Goal: Subscribe to service/newsletter

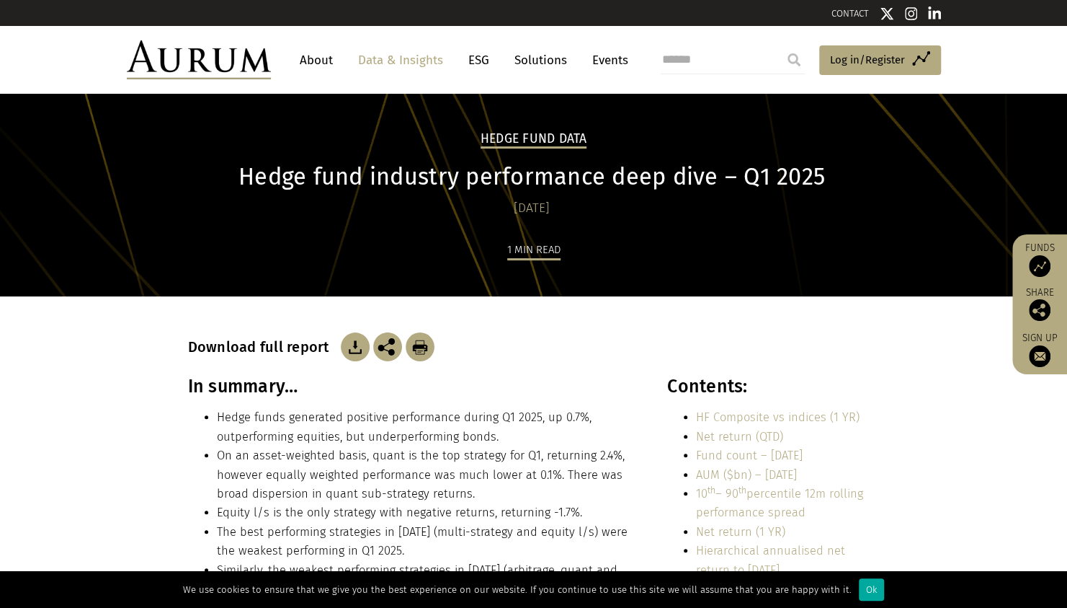
click at [345, 339] on img at bounding box center [355, 346] width 29 height 29
click at [248, 53] on img at bounding box center [199, 59] width 144 height 39
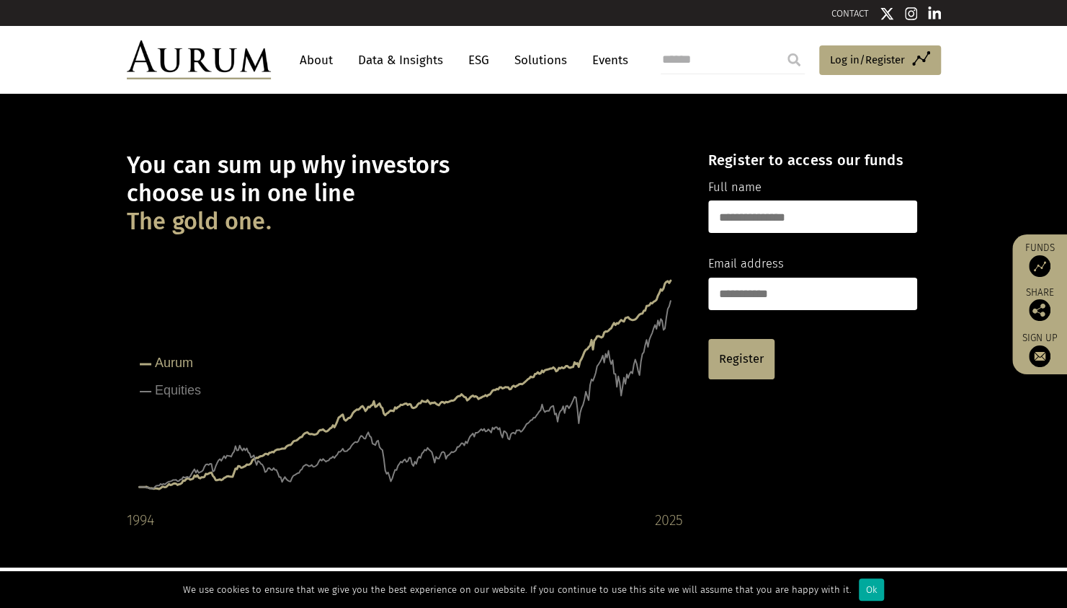
click at [427, 59] on link "Data & Insights" at bounding box center [400, 60] width 99 height 27
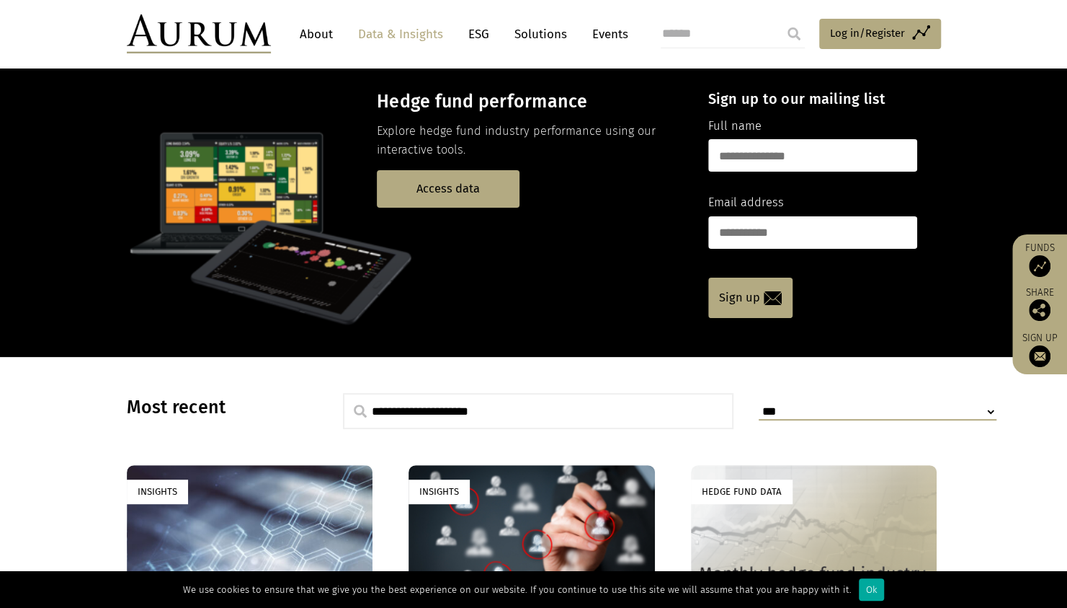
scroll to position [33, 0]
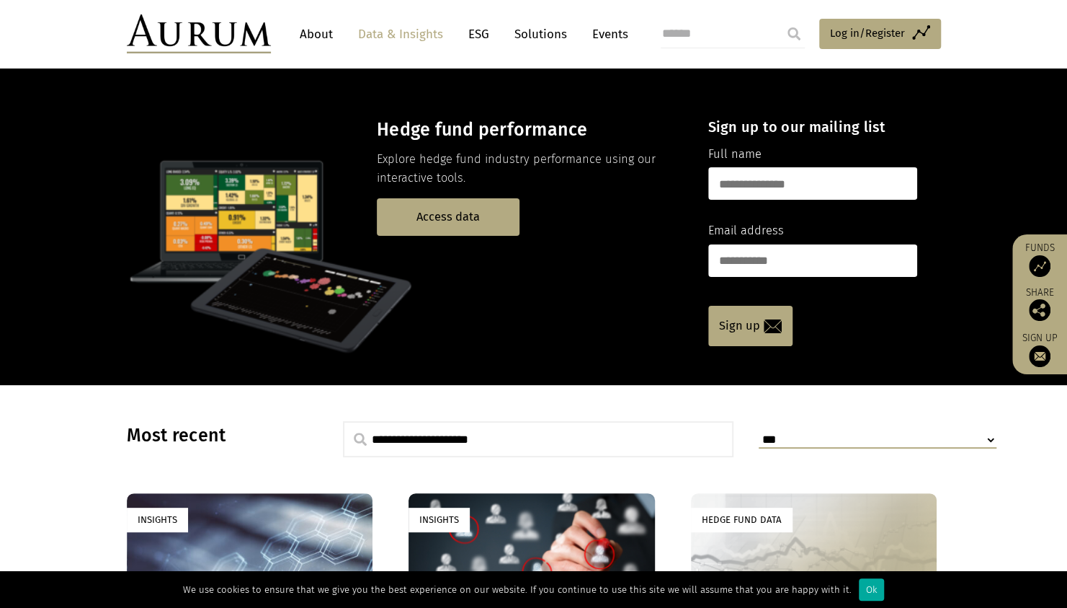
click at [764, 179] on input "text" at bounding box center [813, 183] width 209 height 32
type input "**********"
drag, startPoint x: 876, startPoint y: 187, endPoint x: 649, endPoint y: 184, distance: 227.1
click at [649, 184] on div "**********" at bounding box center [533, 232] width 843 height 271
click at [865, 187] on input "text" at bounding box center [813, 183] width 209 height 32
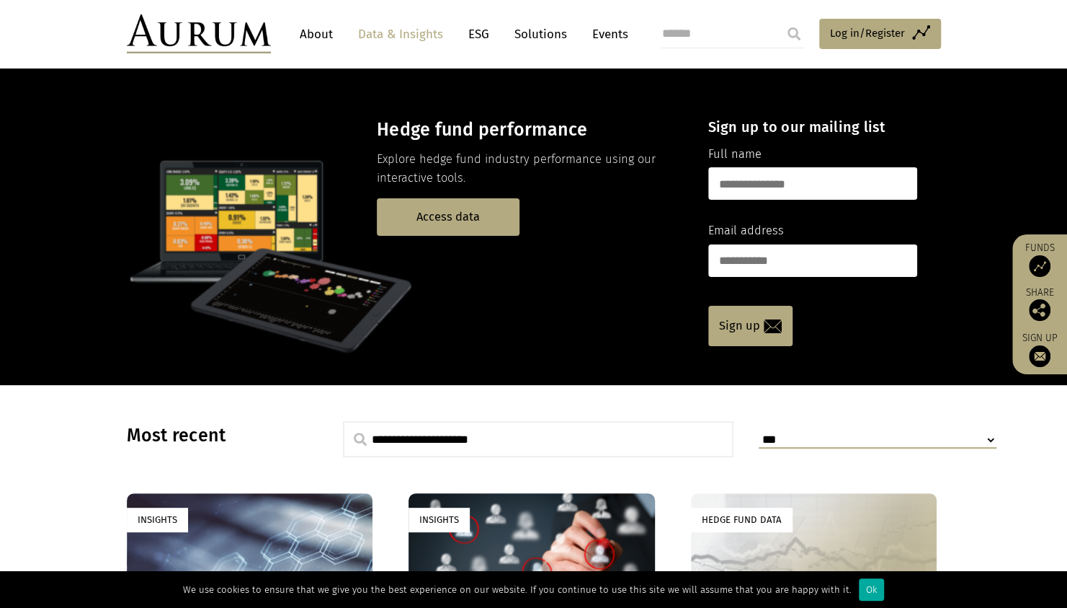
type input "**********"
click at [820, 249] on input "email" at bounding box center [813, 260] width 209 height 32
type input "**********"
click at [778, 326] on img at bounding box center [773, 326] width 18 height 14
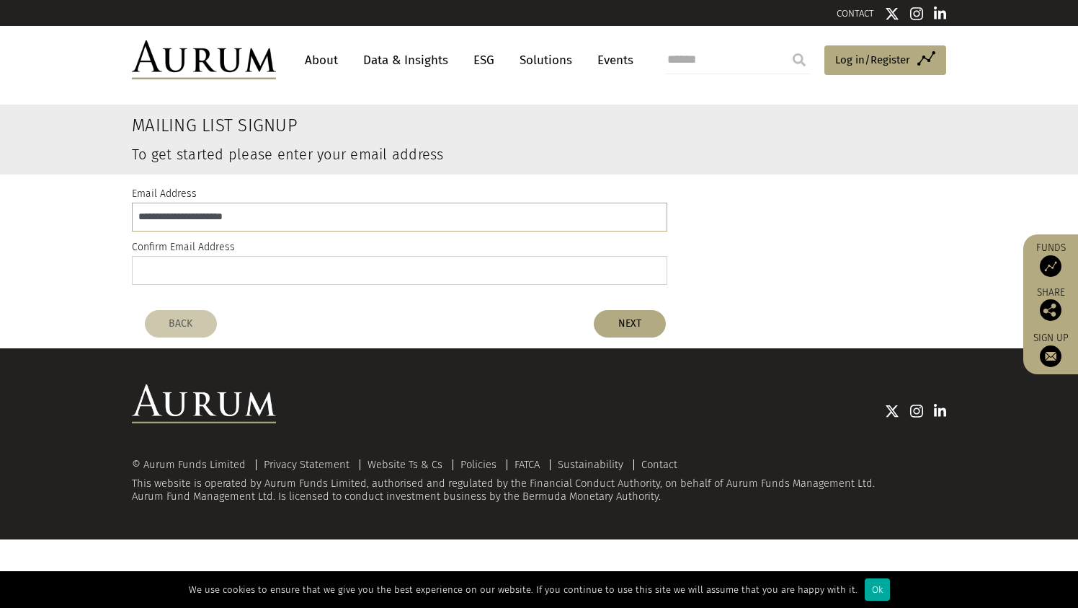
click at [443, 280] on input "email" at bounding box center [400, 270] width 536 height 29
type input "**********"
click at [631, 327] on button "NEXT" at bounding box center [630, 323] width 72 height 27
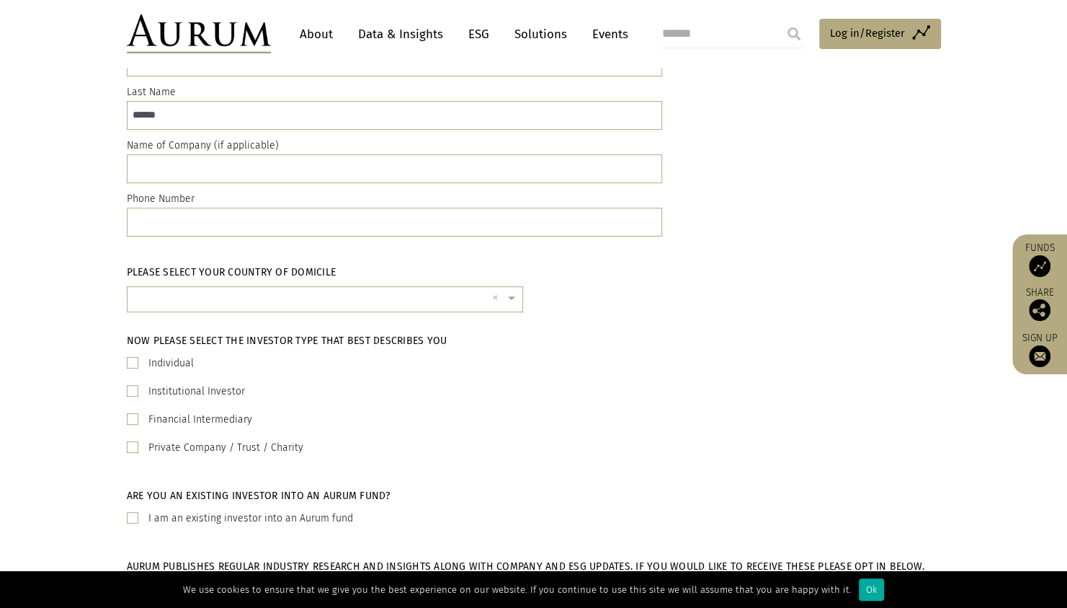
scroll to position [156, 0]
click at [474, 172] on input "text" at bounding box center [395, 168] width 536 height 29
type input "******"
click at [195, 392] on label "Institutional Investor" at bounding box center [196, 390] width 97 height 17
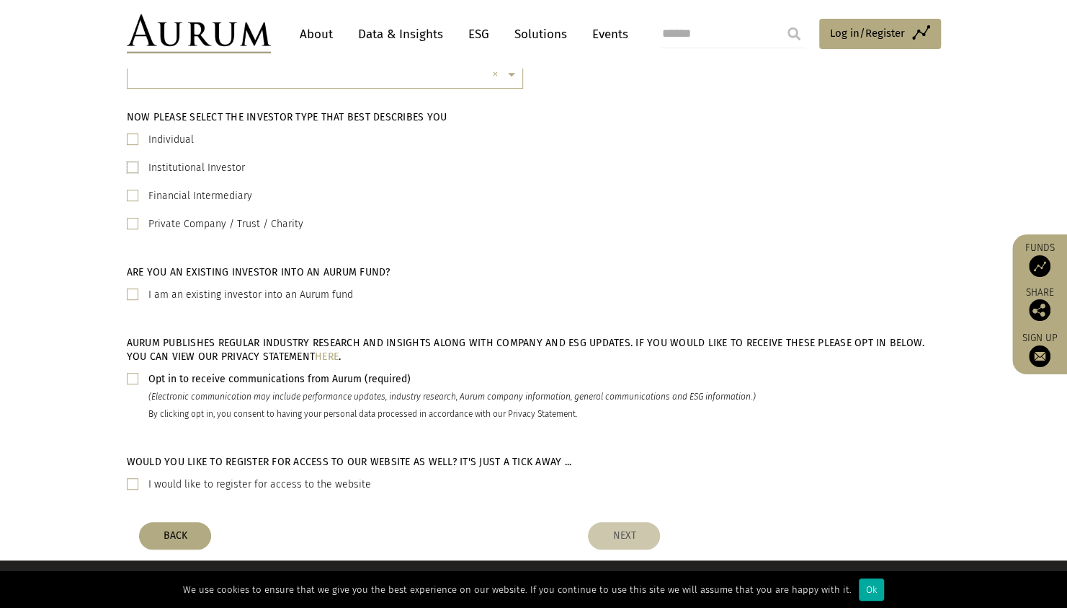
scroll to position [379, 0]
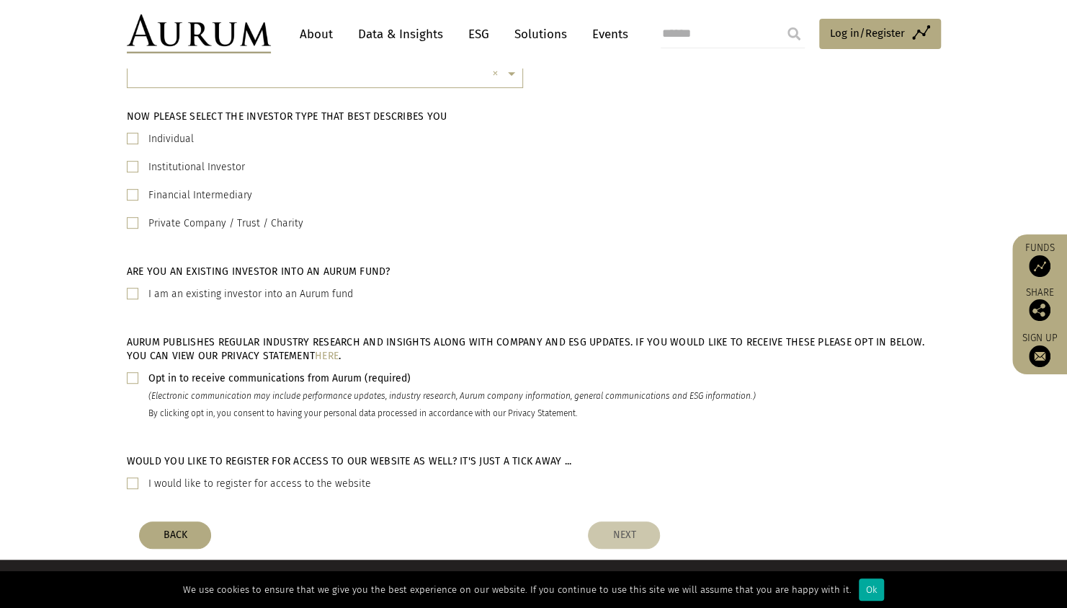
click at [134, 376] on span at bounding box center [133, 378] width 12 height 12
click at [617, 533] on button "NEXT" at bounding box center [624, 534] width 72 height 27
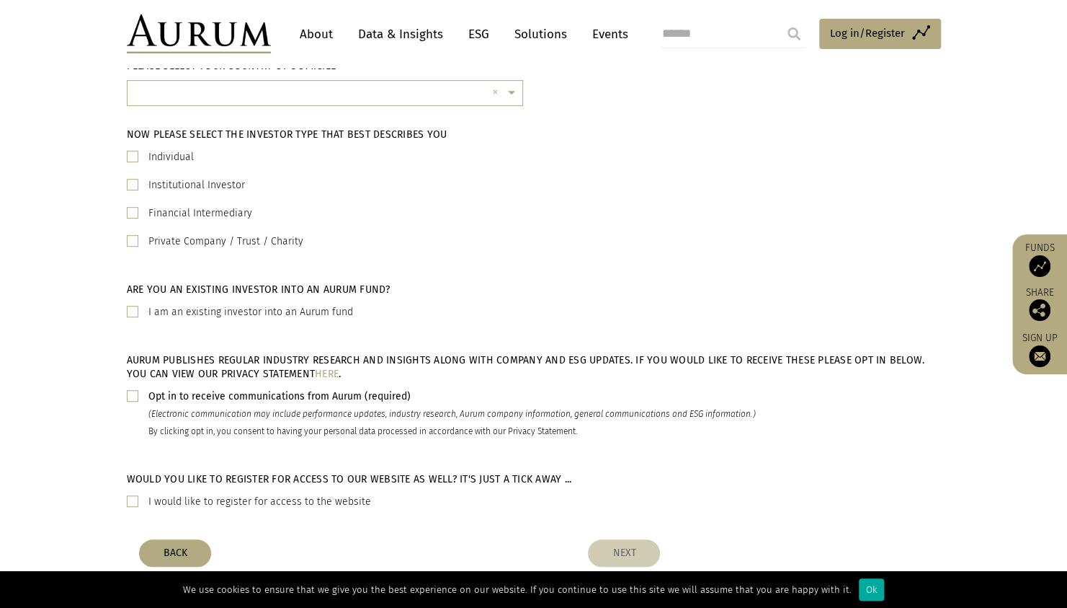
click at [629, 554] on button "NEXT" at bounding box center [624, 552] width 72 height 27
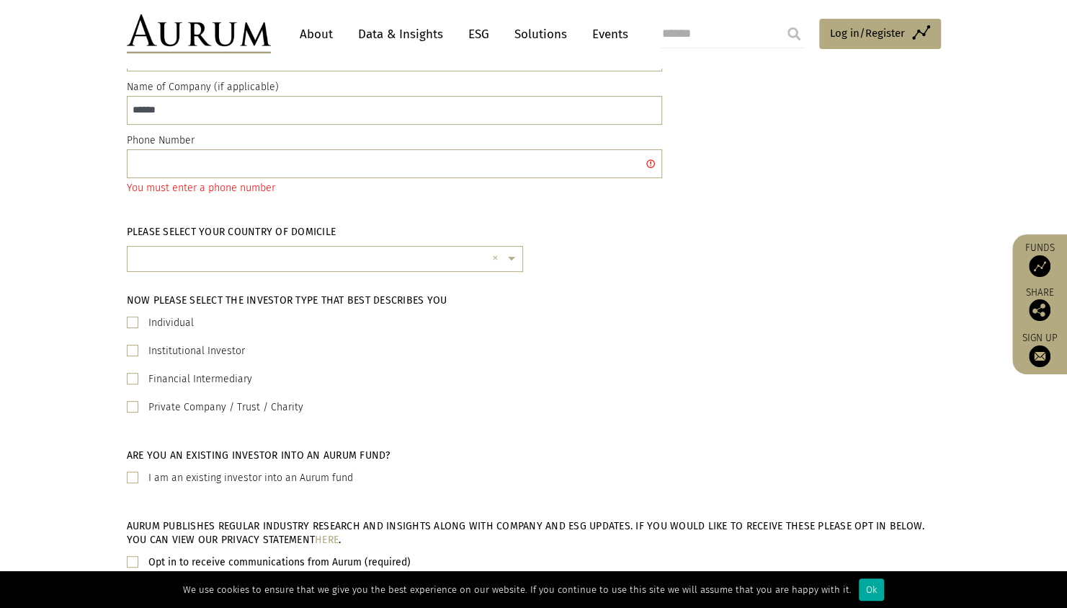
scroll to position [212, 0]
click at [265, 166] on input "text" at bounding box center [395, 165] width 536 height 29
paste input "**********"
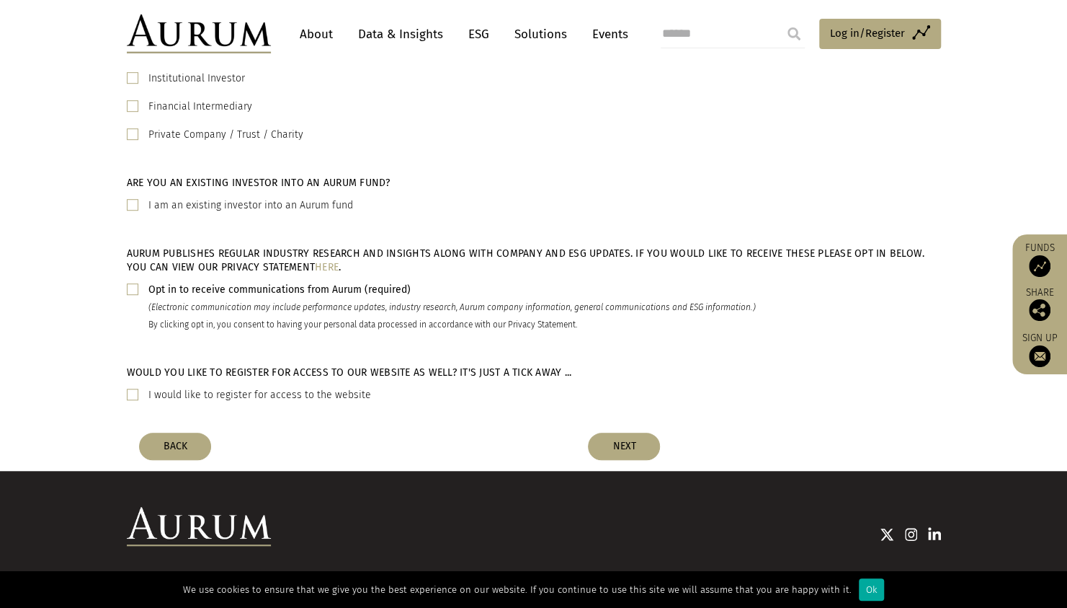
scroll to position [487, 0]
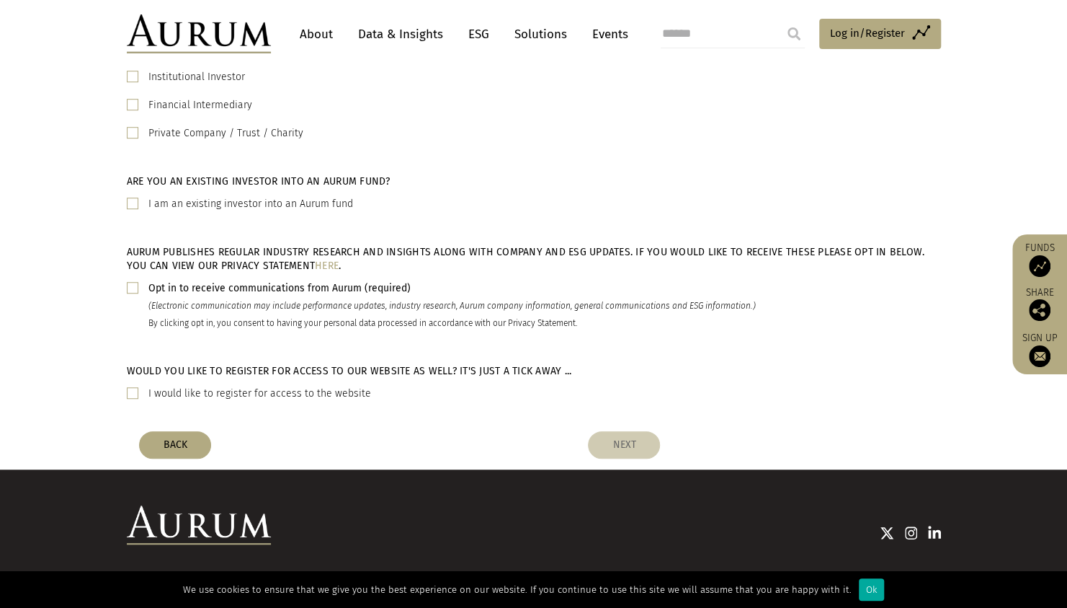
type input "**********"
click at [627, 447] on button "NEXT" at bounding box center [624, 444] width 72 height 27
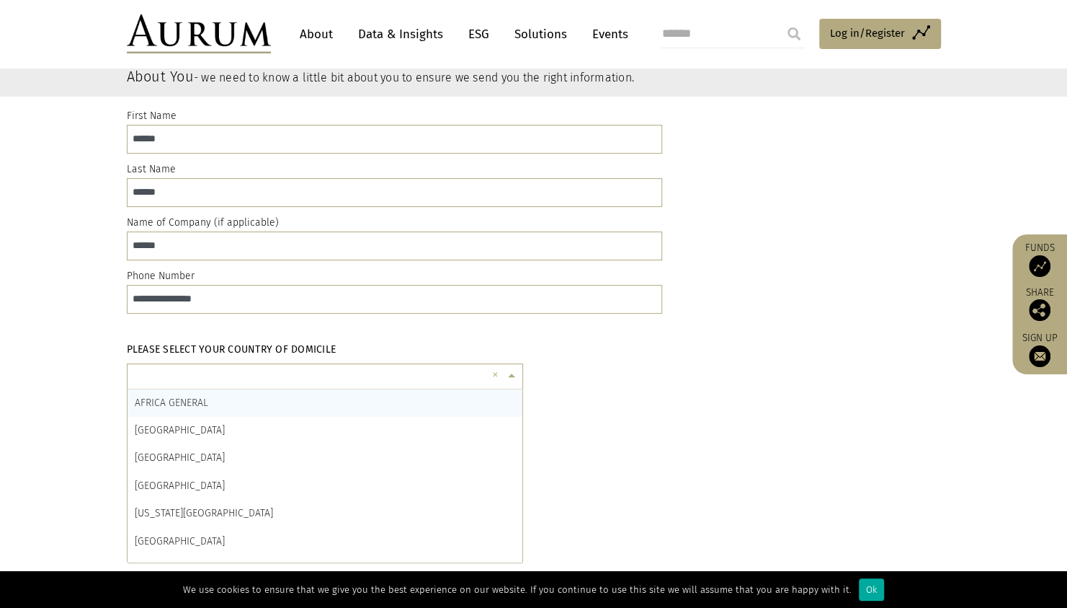
scroll to position [4, 0]
click at [450, 372] on input "text" at bounding box center [311, 378] width 352 height 29
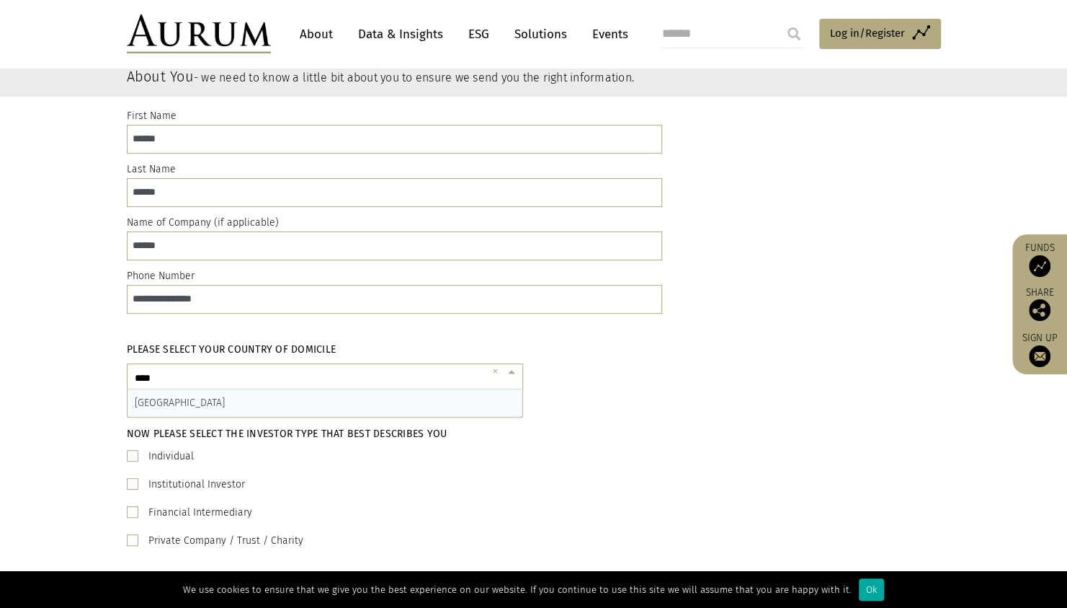
type input "*****"
click at [405, 407] on div "SWITZERLAND" at bounding box center [325, 402] width 395 height 27
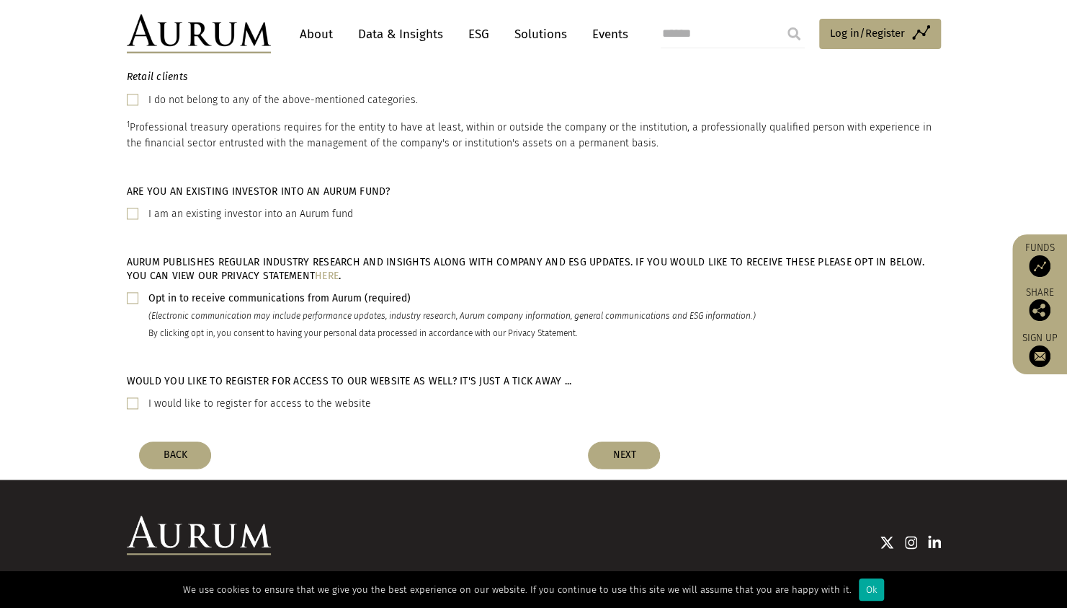
scroll to position [1078, 0]
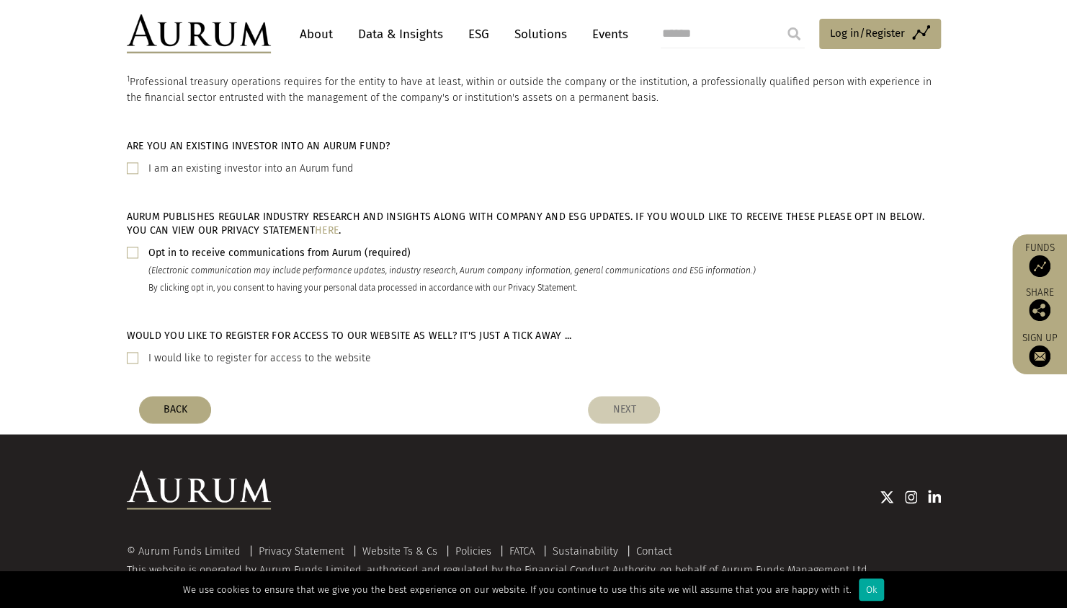
click at [625, 396] on button "NEXT" at bounding box center [624, 409] width 72 height 27
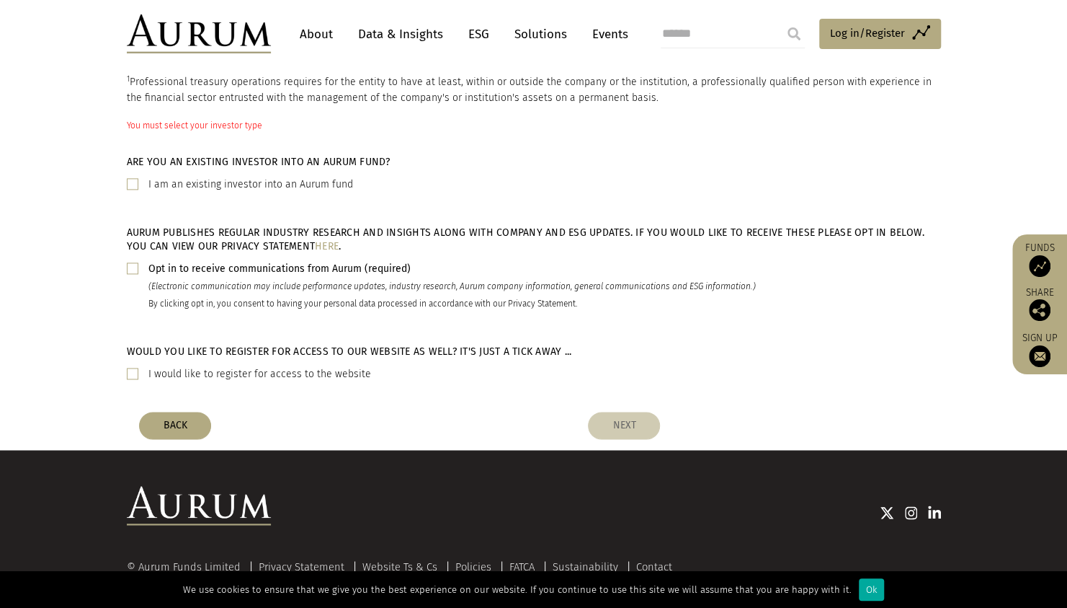
click at [636, 412] on button "NEXT" at bounding box center [624, 425] width 72 height 27
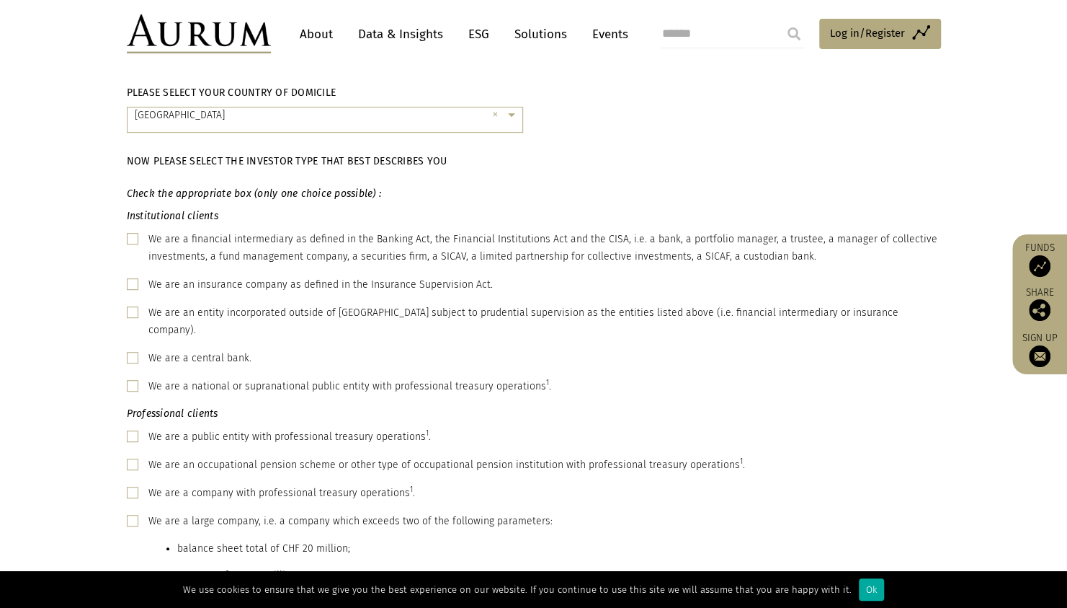
scroll to position [333, 0]
click at [133, 239] on span at bounding box center [133, 240] width 12 height 12
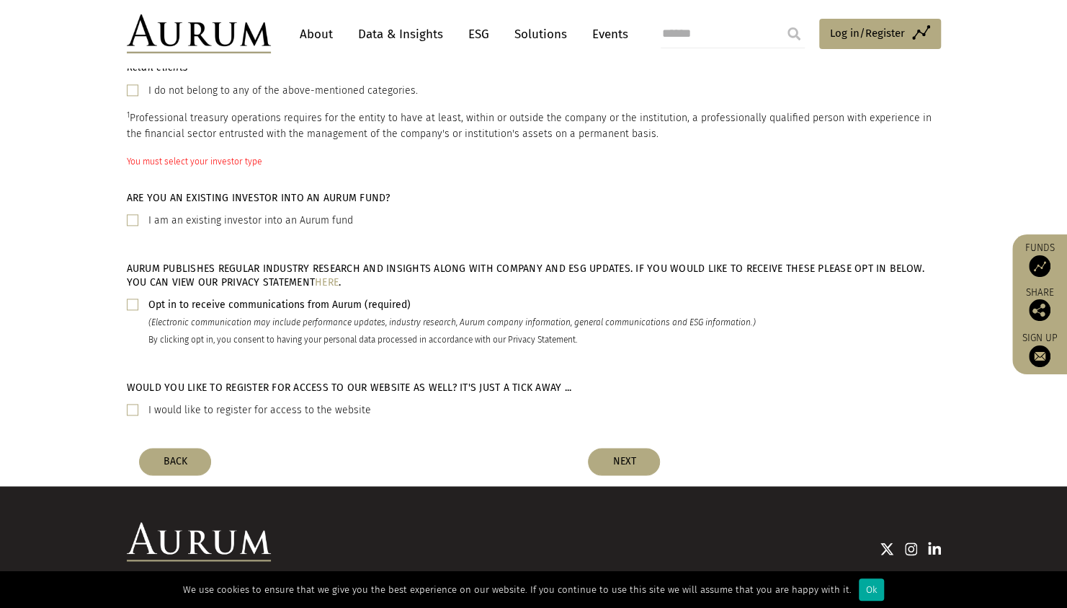
scroll to position [1028, 0]
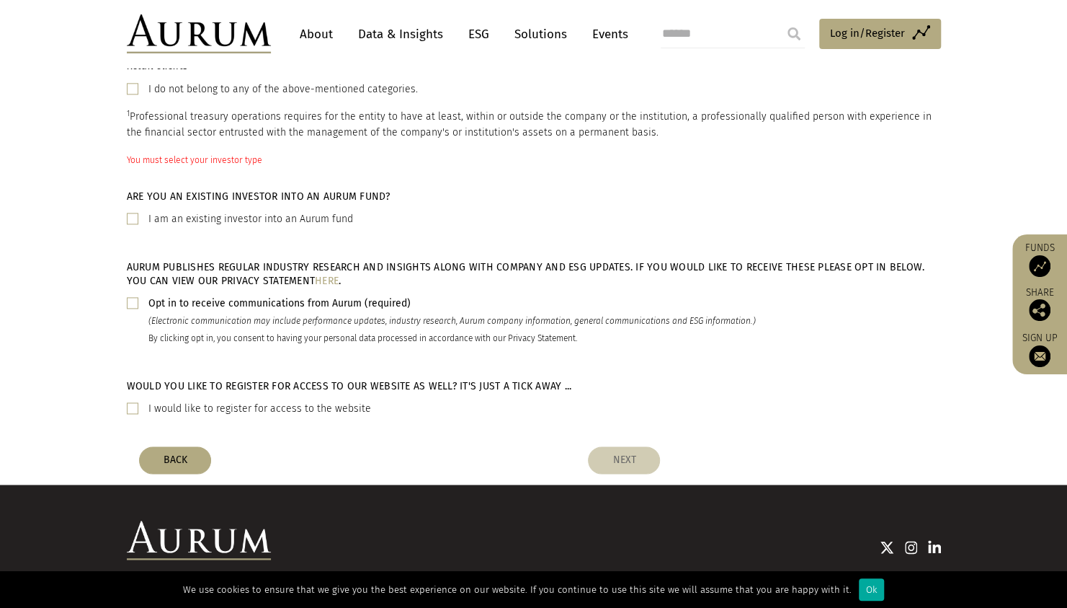
click at [610, 446] on button "NEXT" at bounding box center [624, 459] width 72 height 27
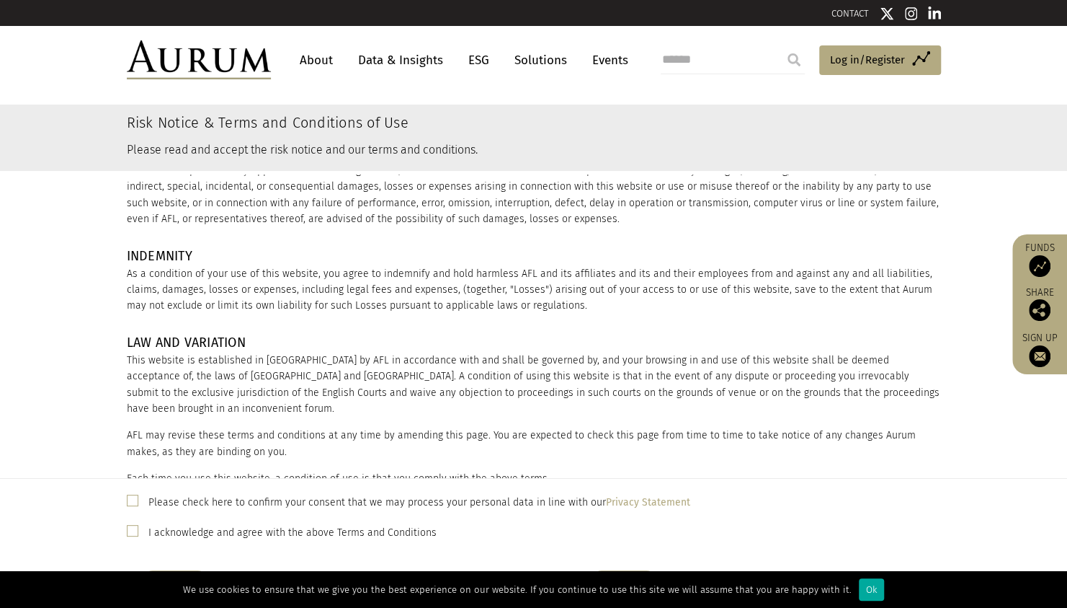
scroll to position [1906, 0]
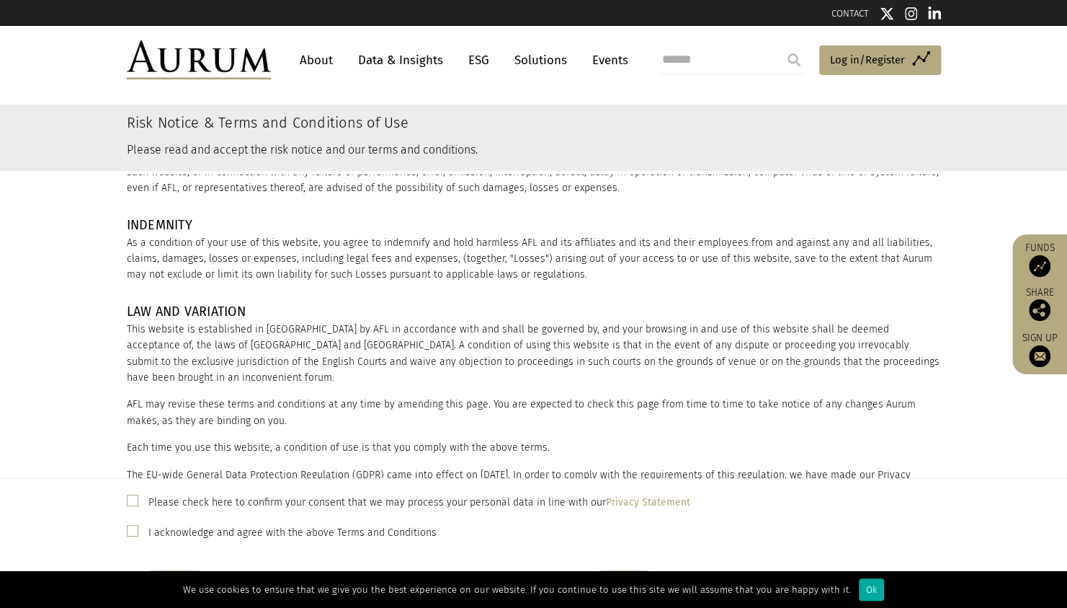
click at [134, 502] on span at bounding box center [133, 500] width 12 height 12
click at [135, 532] on span at bounding box center [133, 531] width 12 height 12
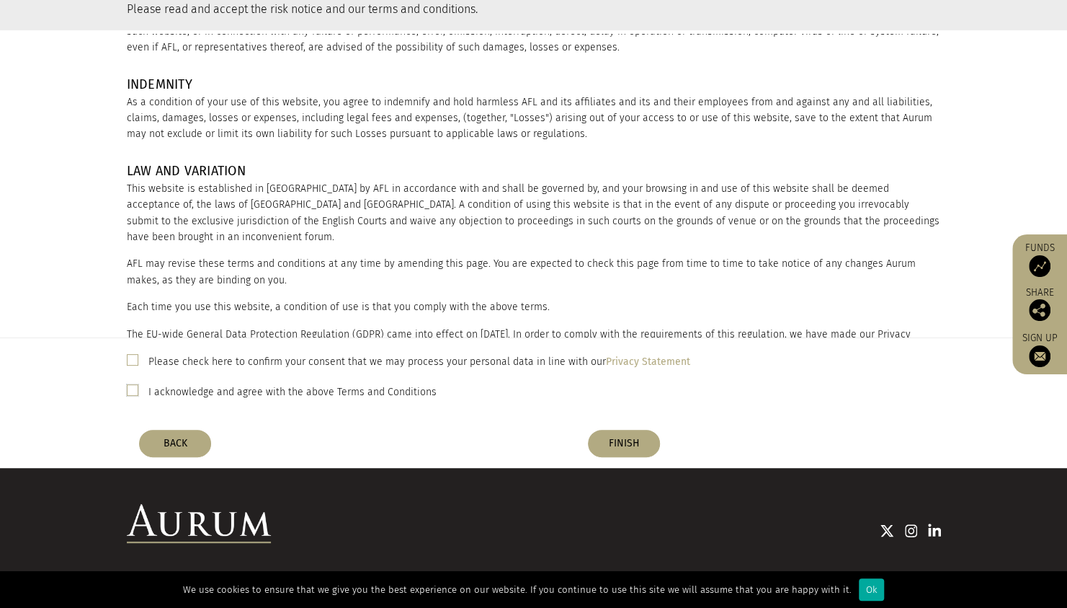
scroll to position [141, 0]
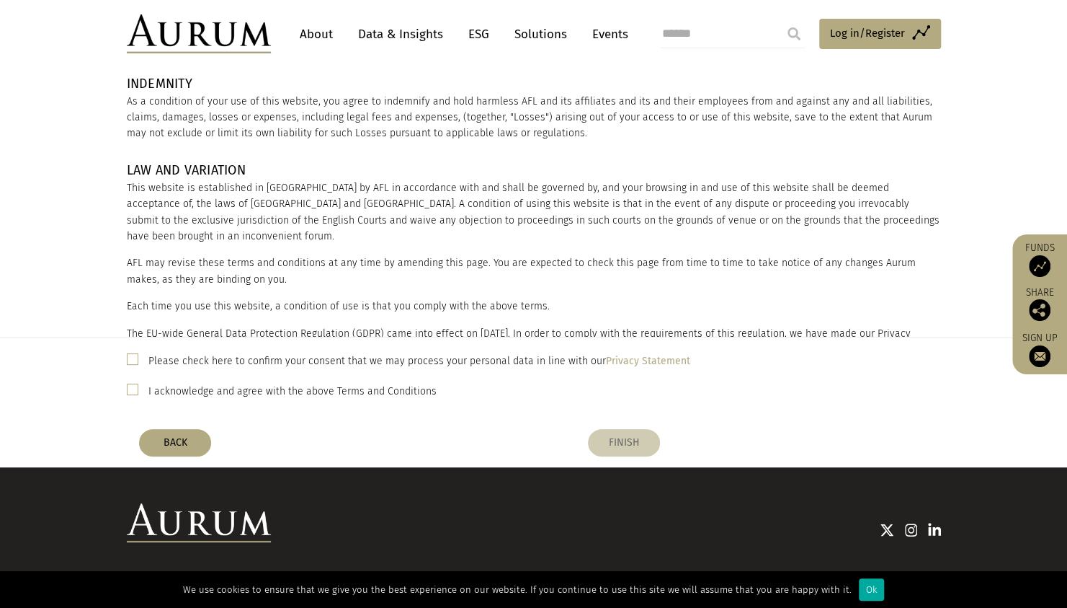
click at [627, 445] on button "FINISH" at bounding box center [624, 442] width 72 height 27
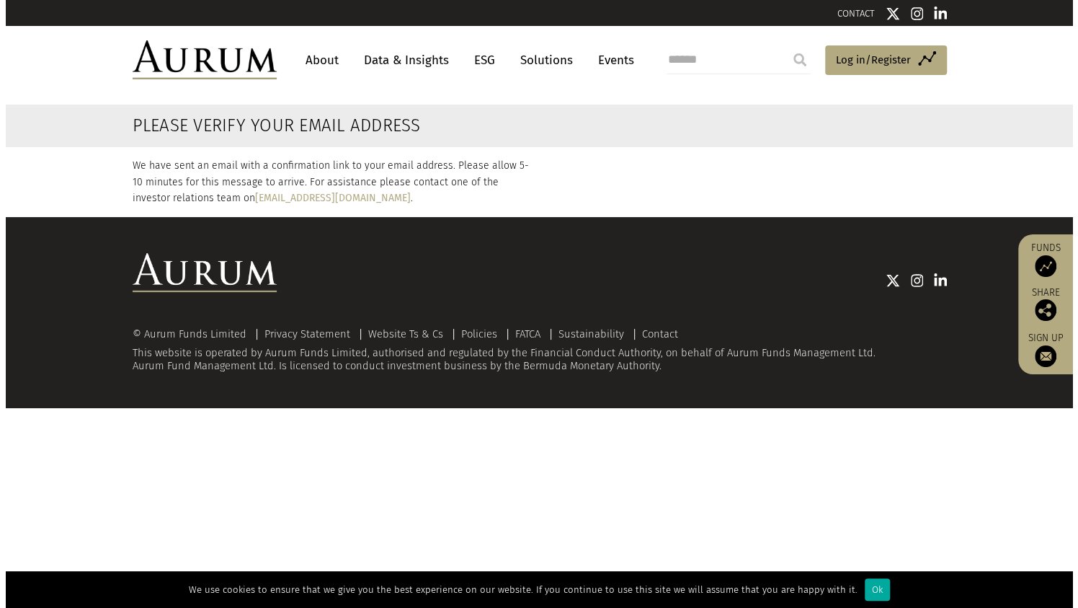
scroll to position [0, 0]
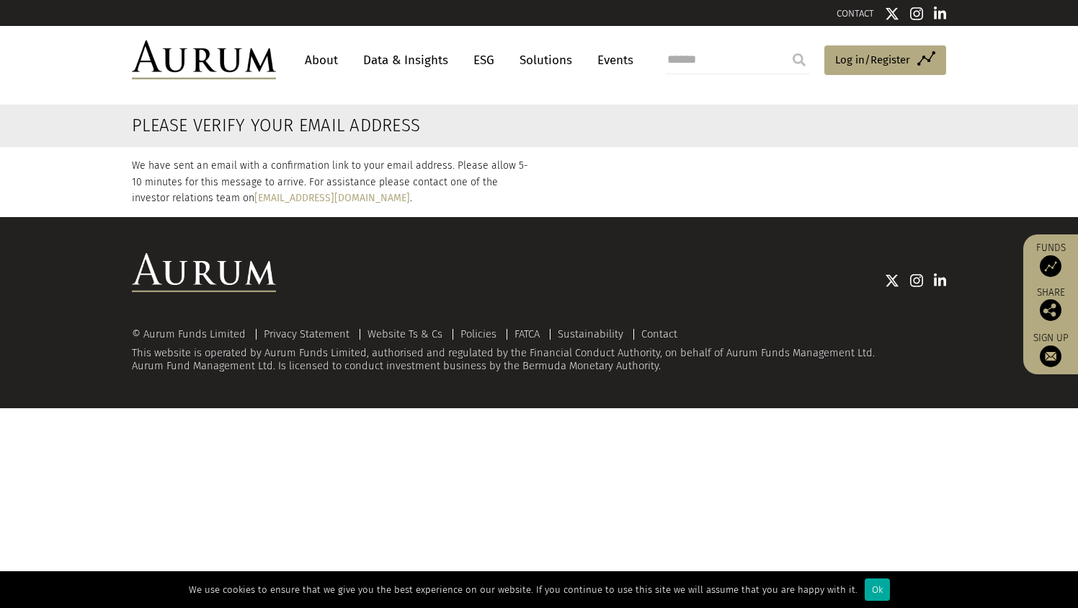
click at [627, 408] on html "CONTACT About Data & Insights ESG Solutions Events Access Funds Log in/Register…" at bounding box center [539, 204] width 1078 height 408
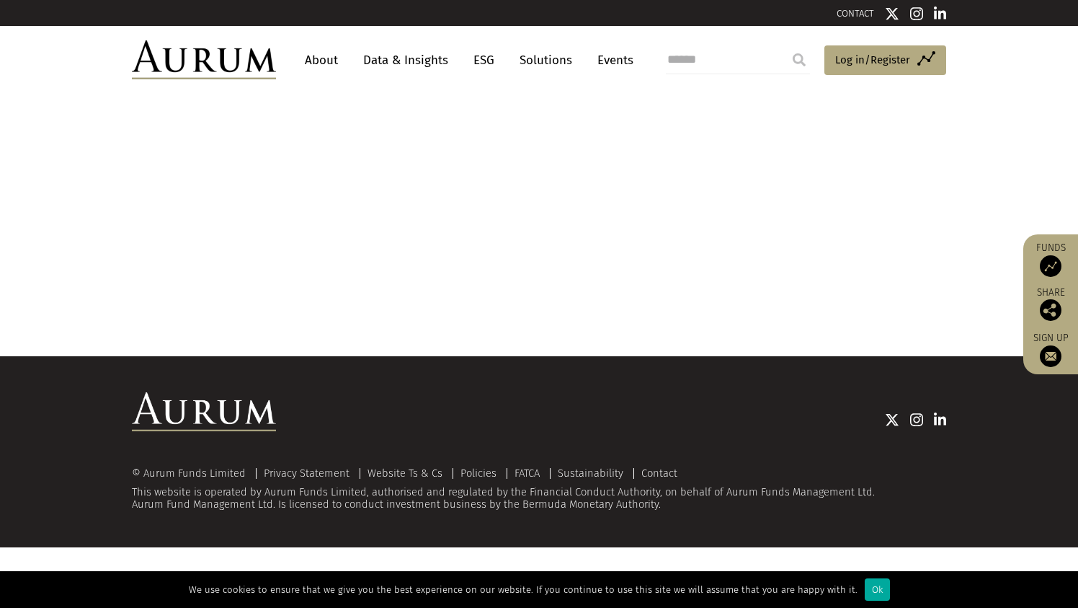
click at [793, 327] on p "Email: [EMAIL_ADDRESS][DOMAIN_NAME] Tel: + [PHONE_NUMBER]" at bounding box center [537, 337] width 811 height 38
